Goal: Task Accomplishment & Management: Manage account settings

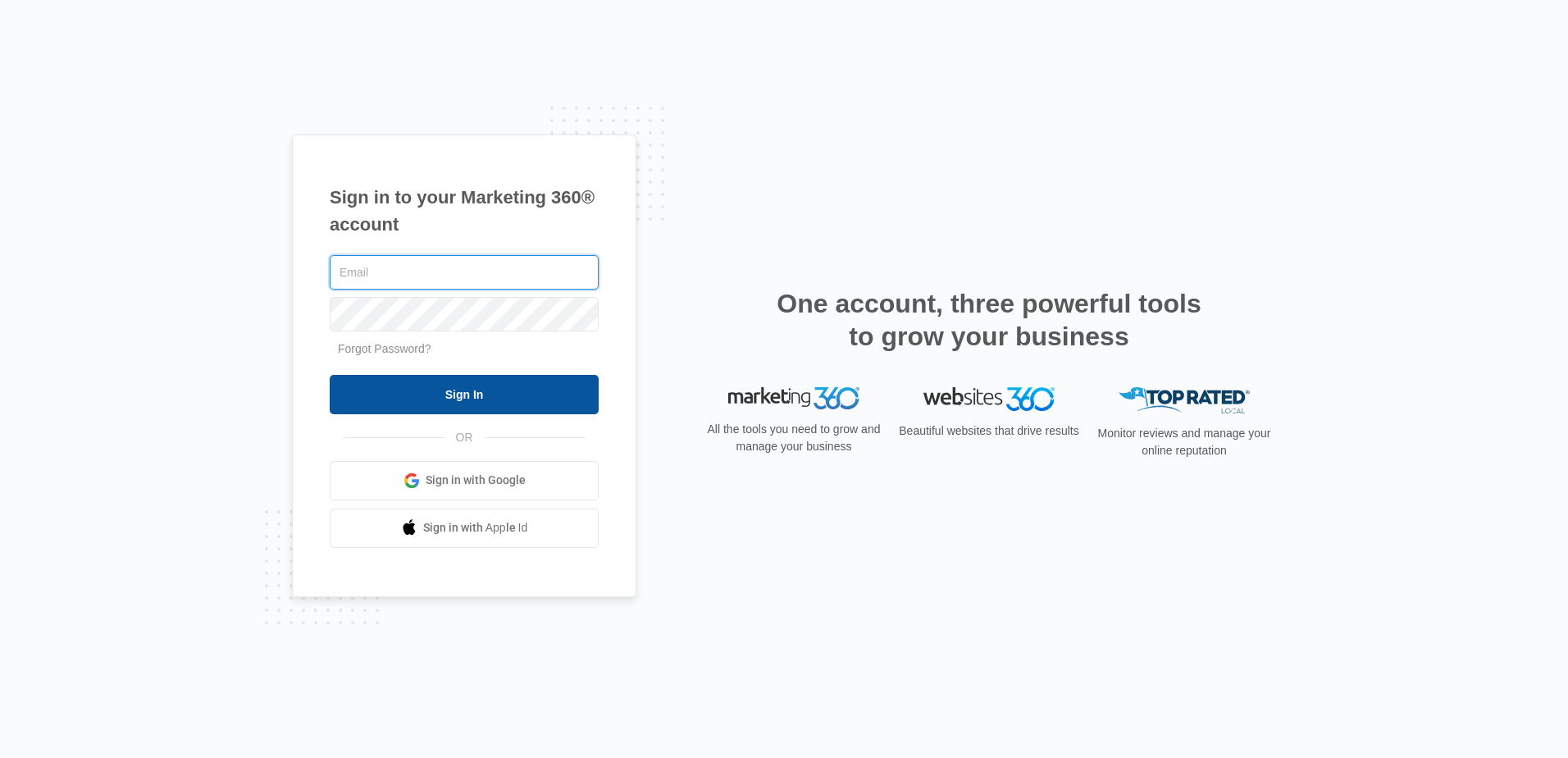
type input "[PERSON_NAME][EMAIL_ADDRESS][DOMAIN_NAME]"
click at [488, 396] on input "Sign In" at bounding box center [464, 395] width 269 height 40
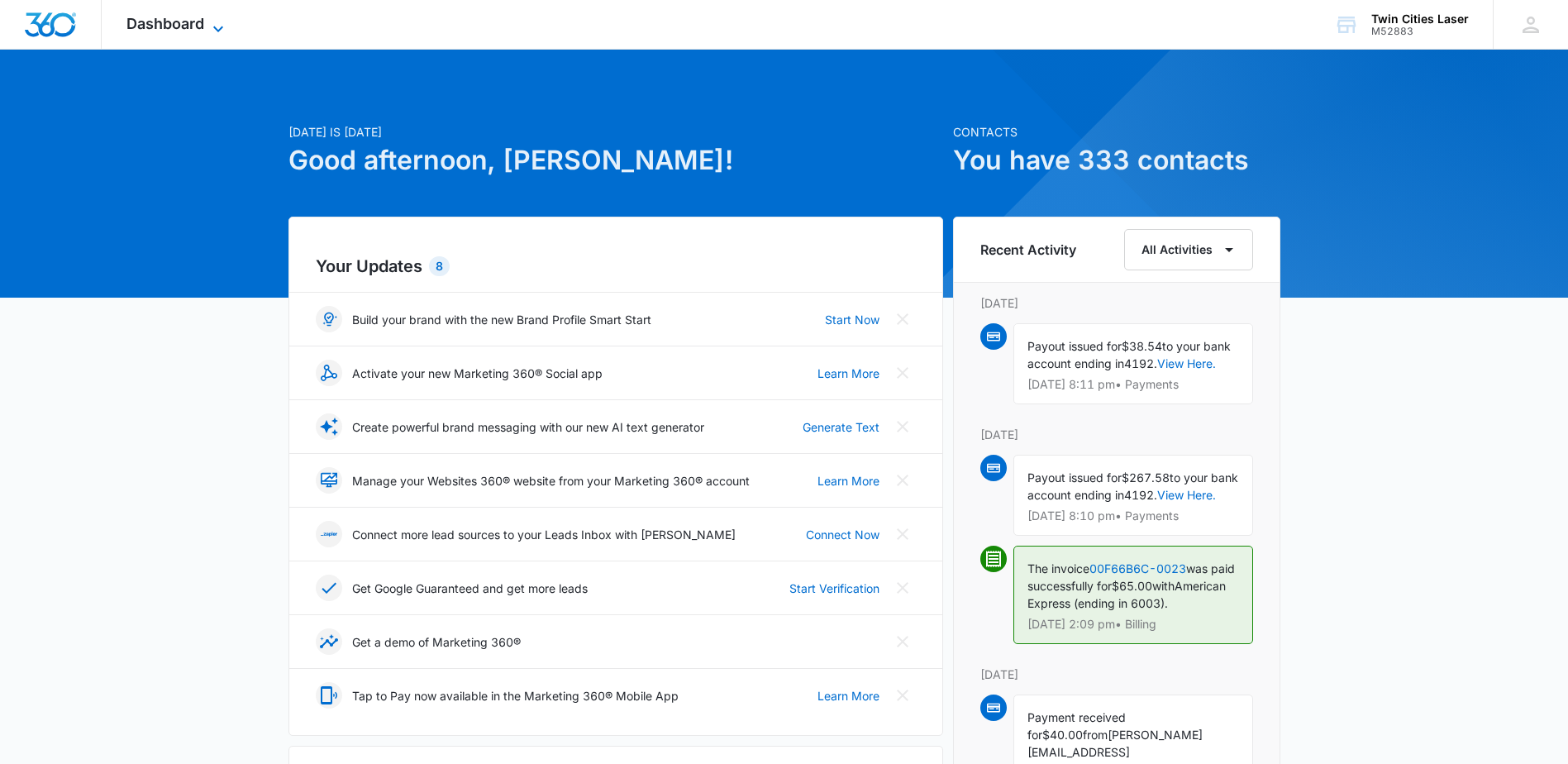
click at [171, 23] on span "Dashboard" at bounding box center [164, 23] width 77 height 17
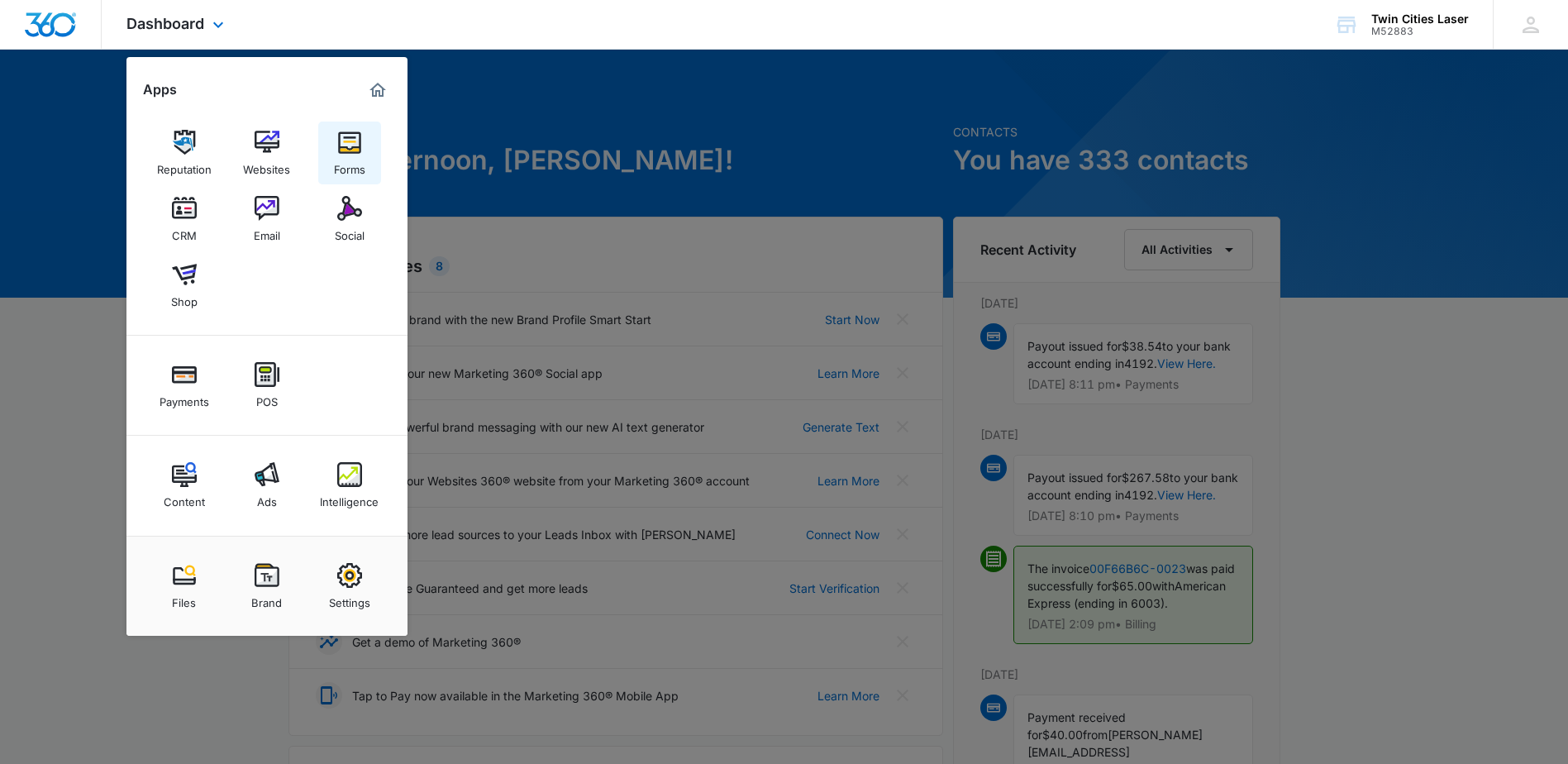
click at [365, 147] on link "Forms" at bounding box center [350, 153] width 63 height 63
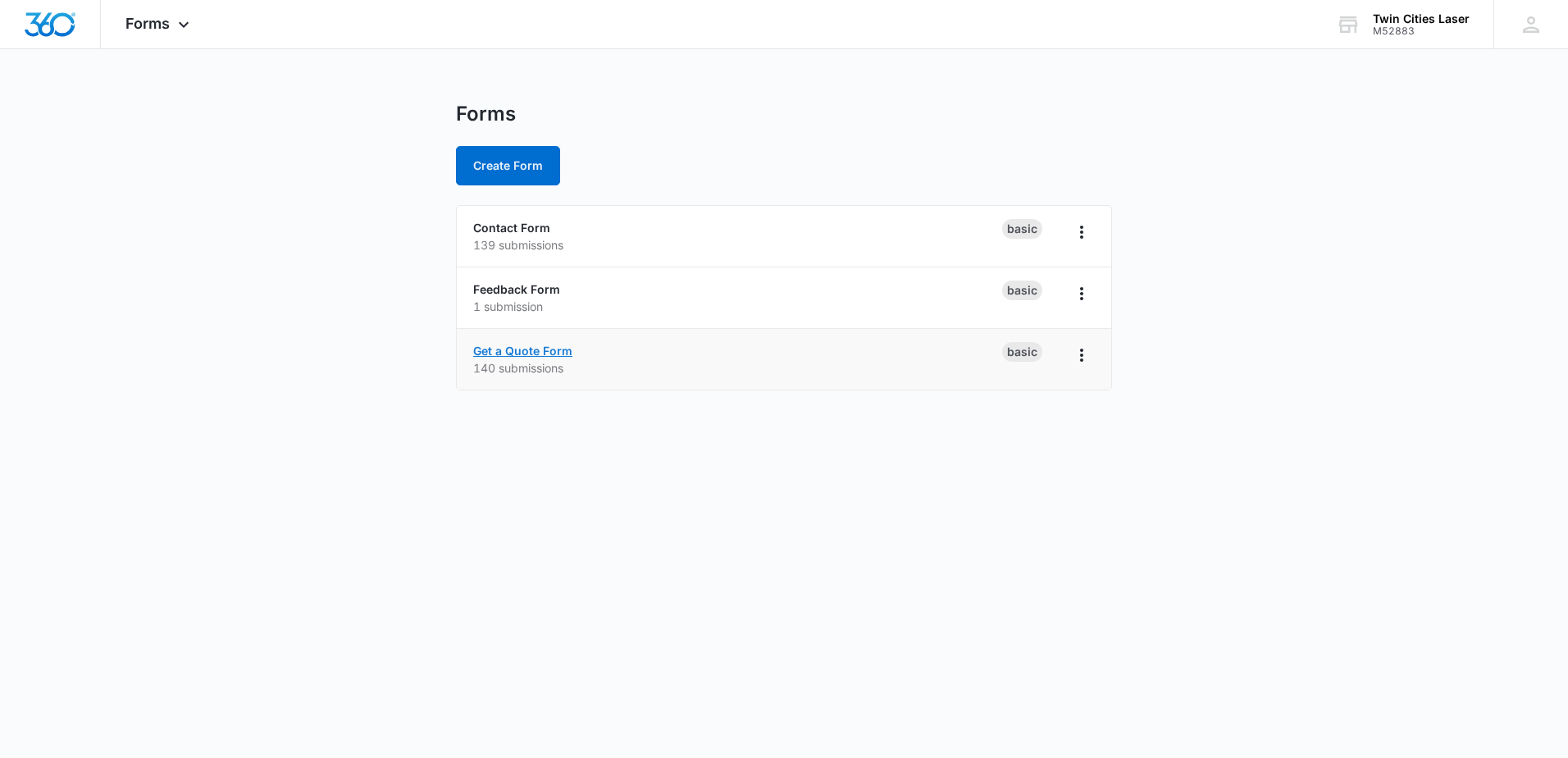
click at [536, 351] on link "Get a Quote Form" at bounding box center [522, 351] width 99 height 14
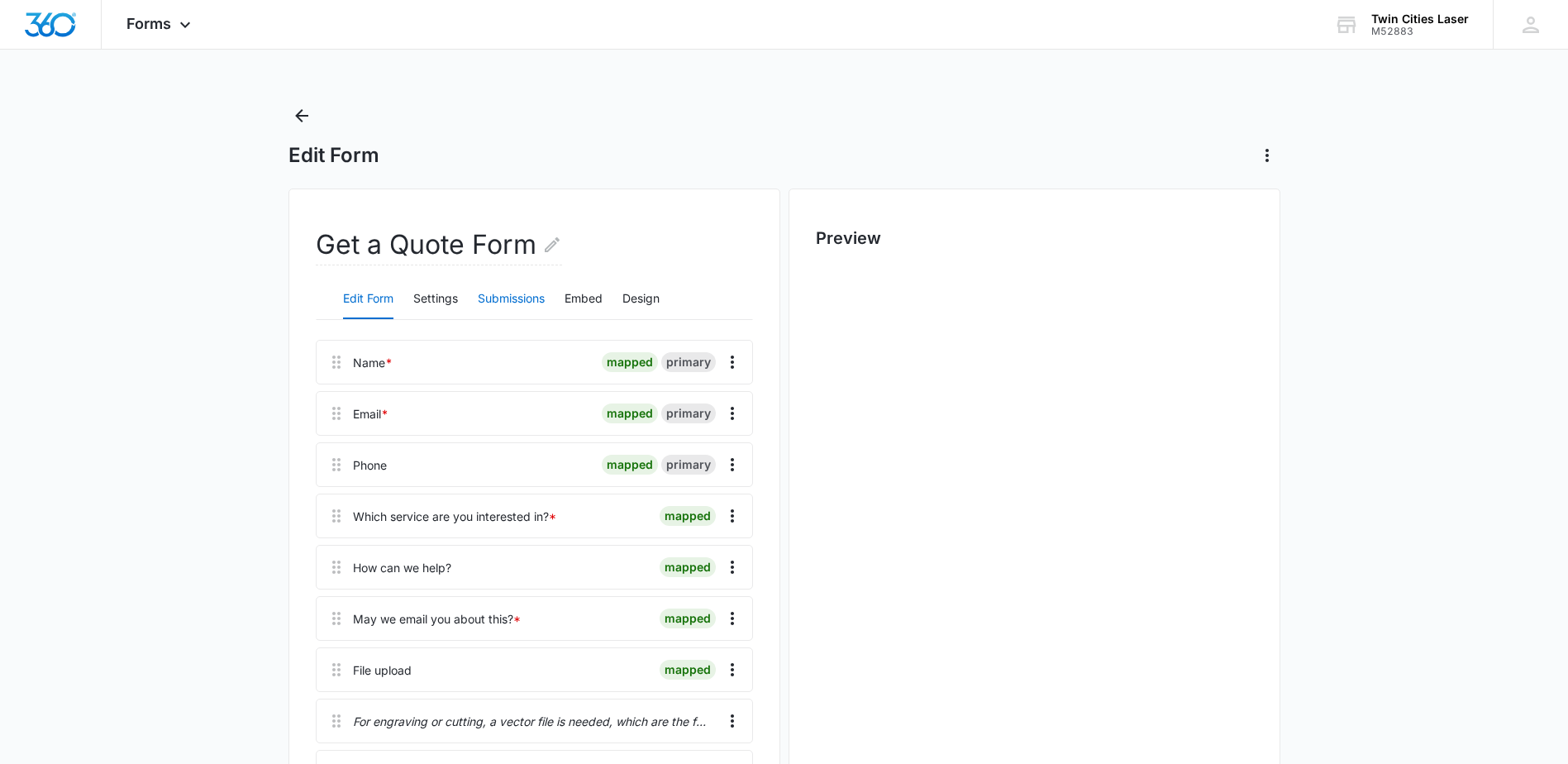
click at [515, 291] on button "Submissions" at bounding box center [510, 299] width 67 height 40
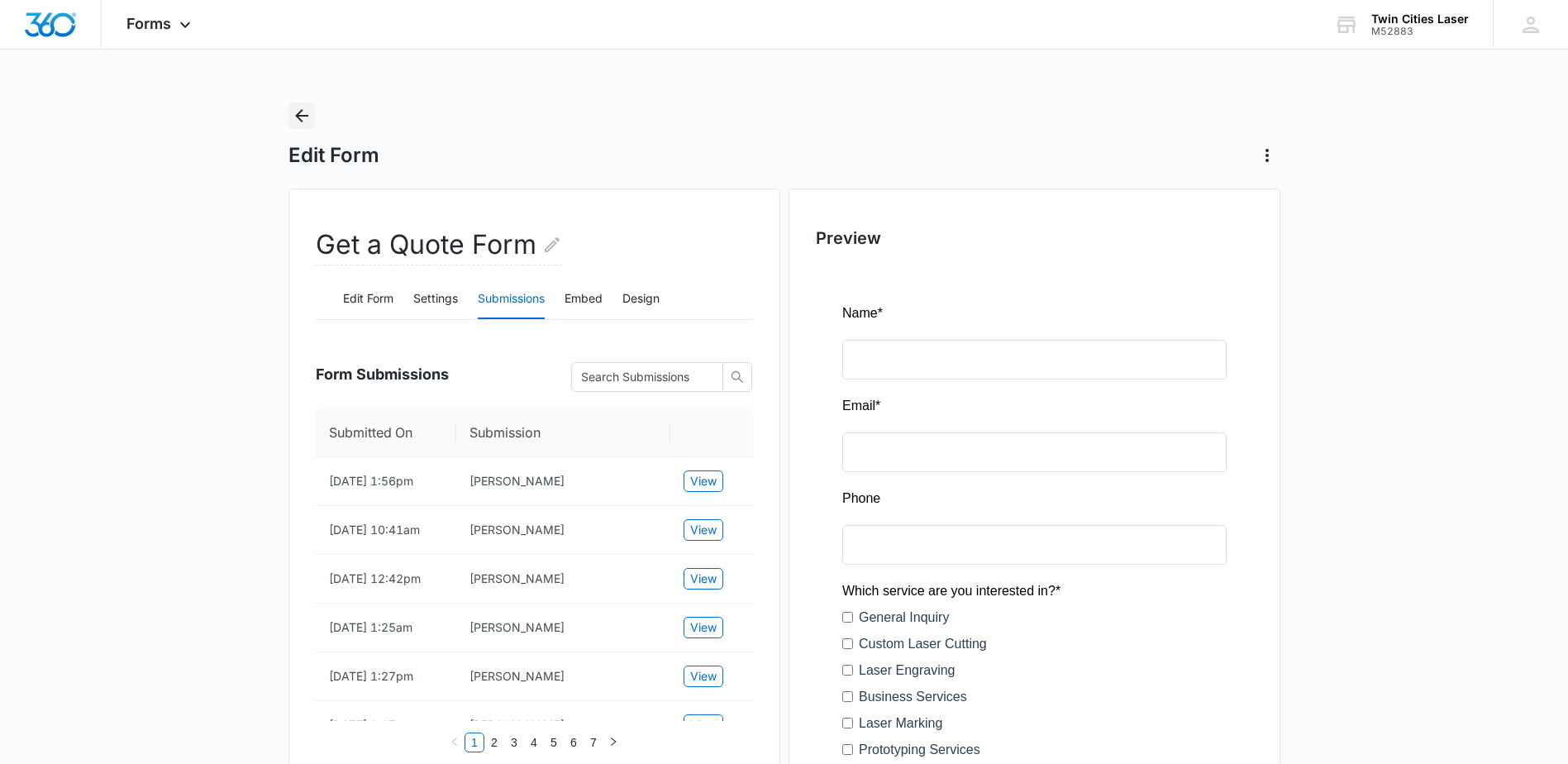
click at [300, 116] on icon "Back" at bounding box center [301, 115] width 13 height 13
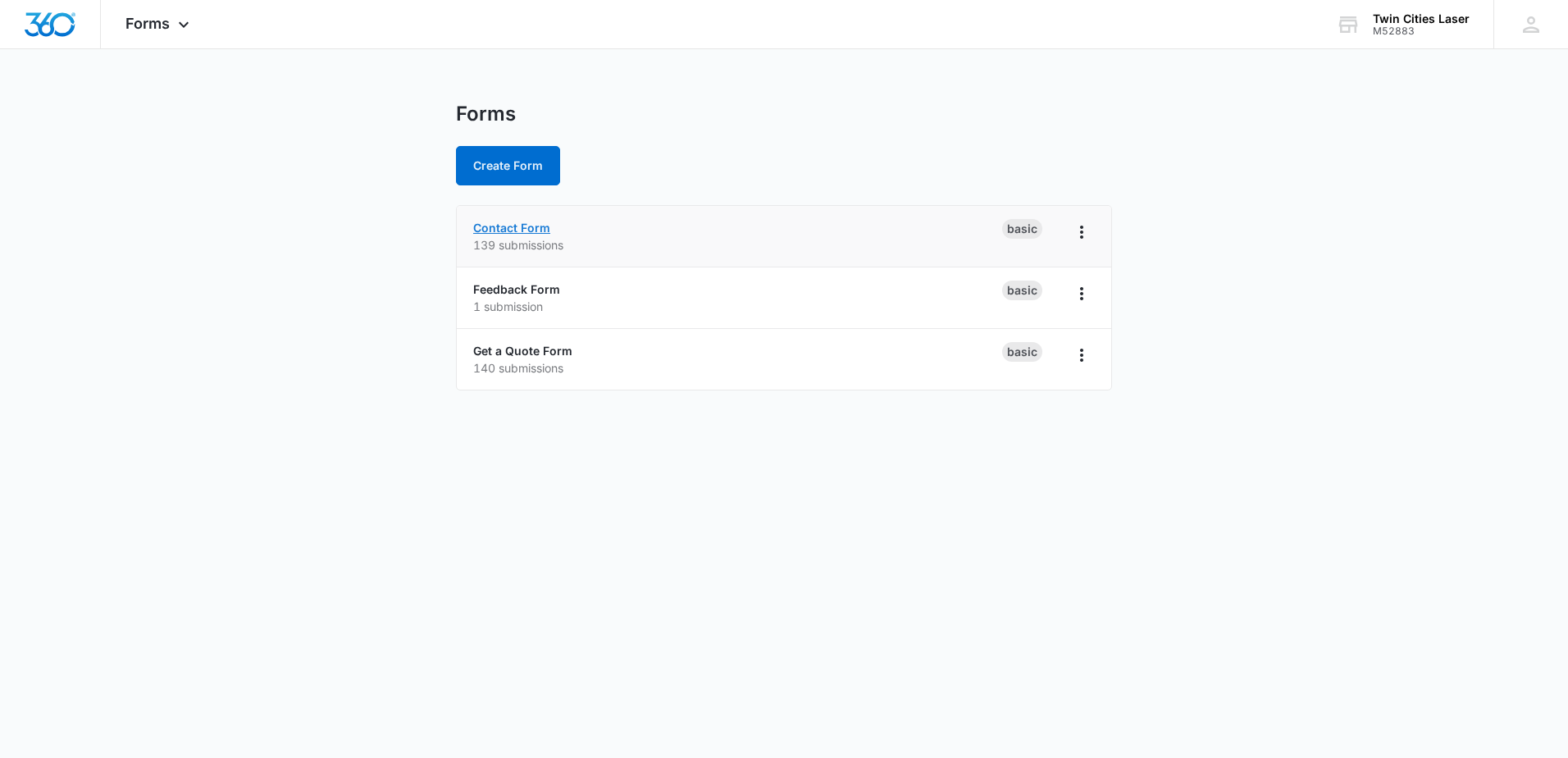
click at [518, 222] on link "Contact Form" at bounding box center [511, 228] width 77 height 14
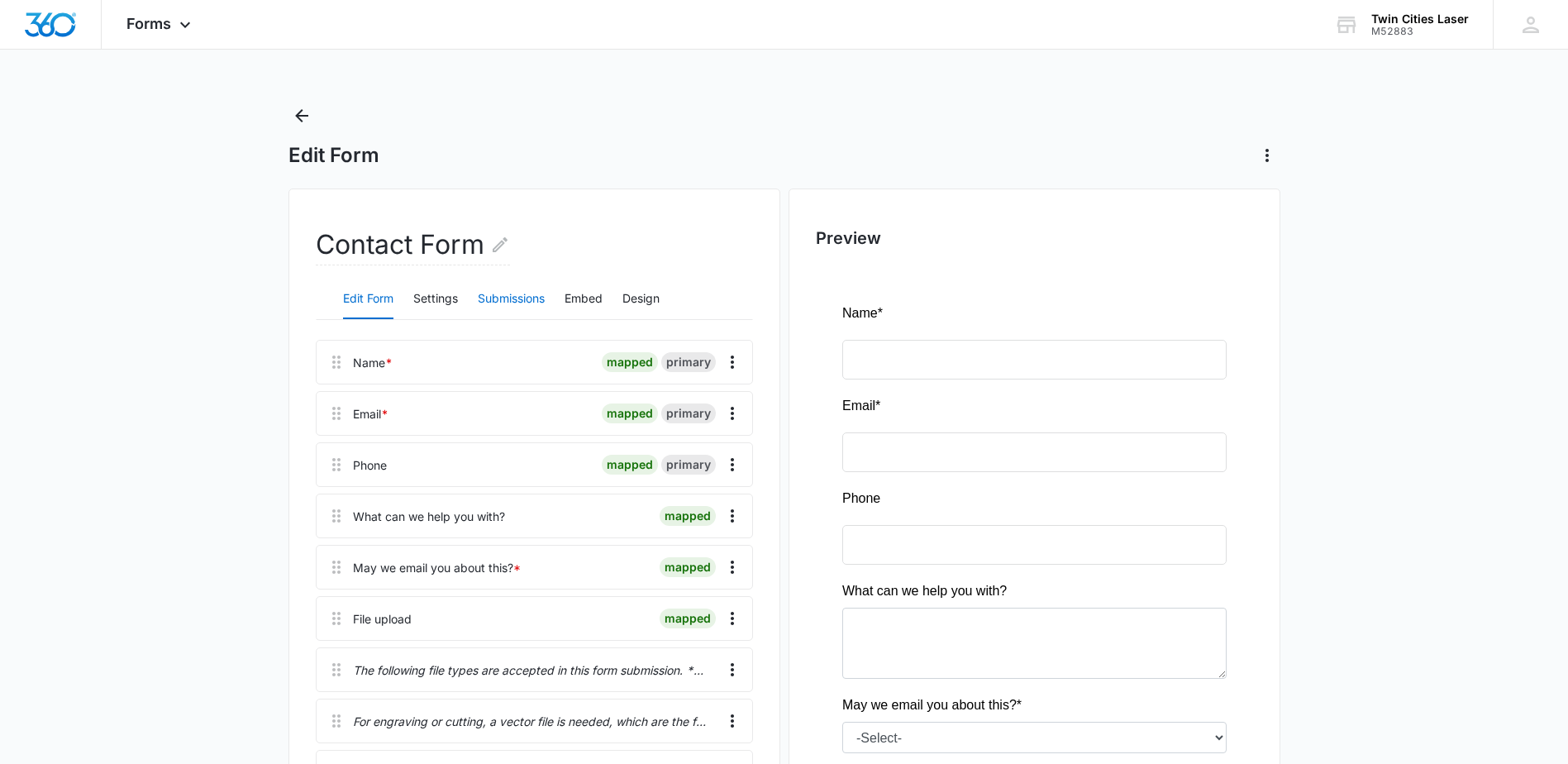
click at [490, 300] on button "Submissions" at bounding box center [510, 299] width 67 height 40
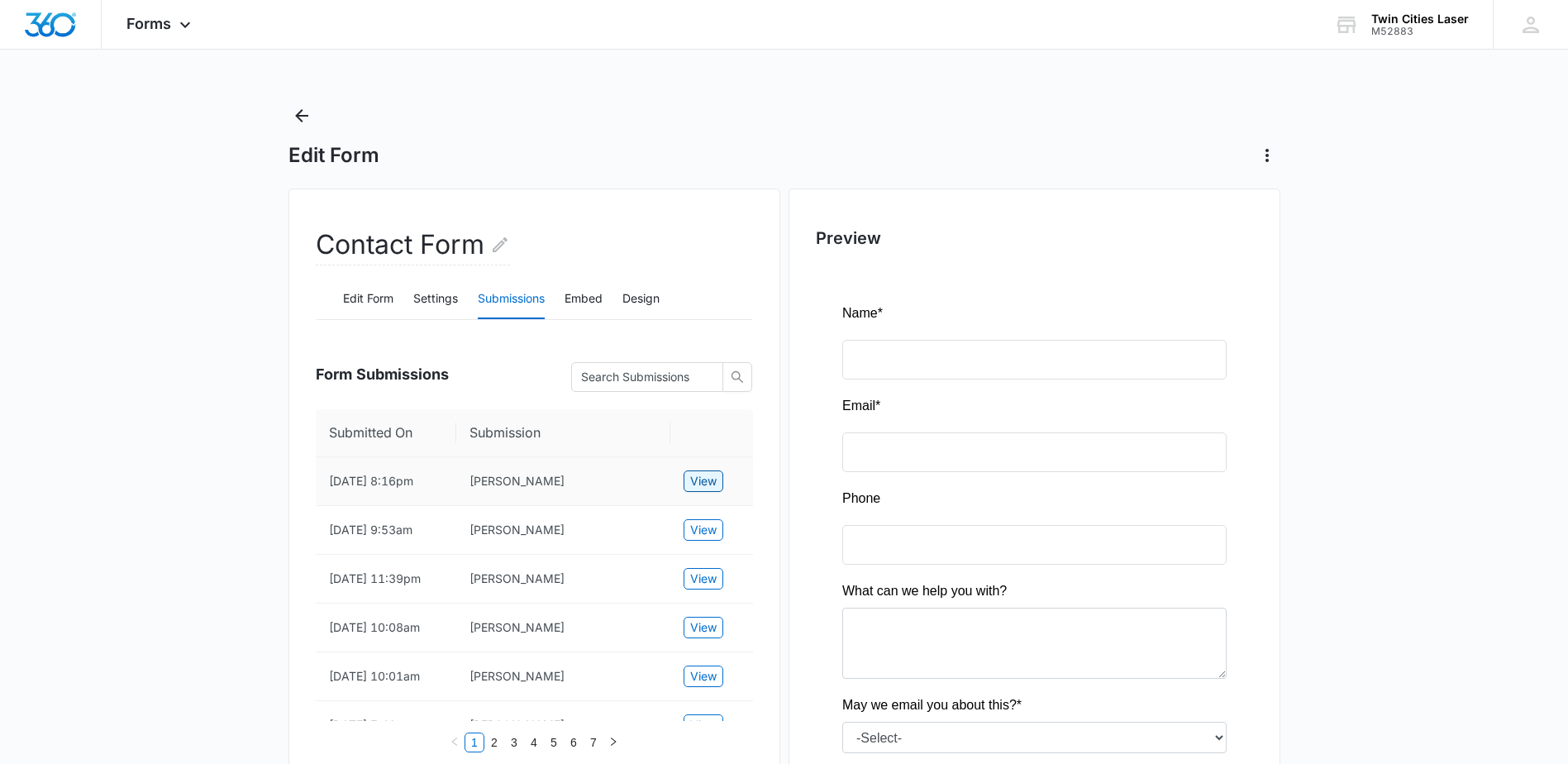
click at [716, 491] on span "View" at bounding box center [703, 481] width 26 height 18
